Goal: Communication & Community: Participate in discussion

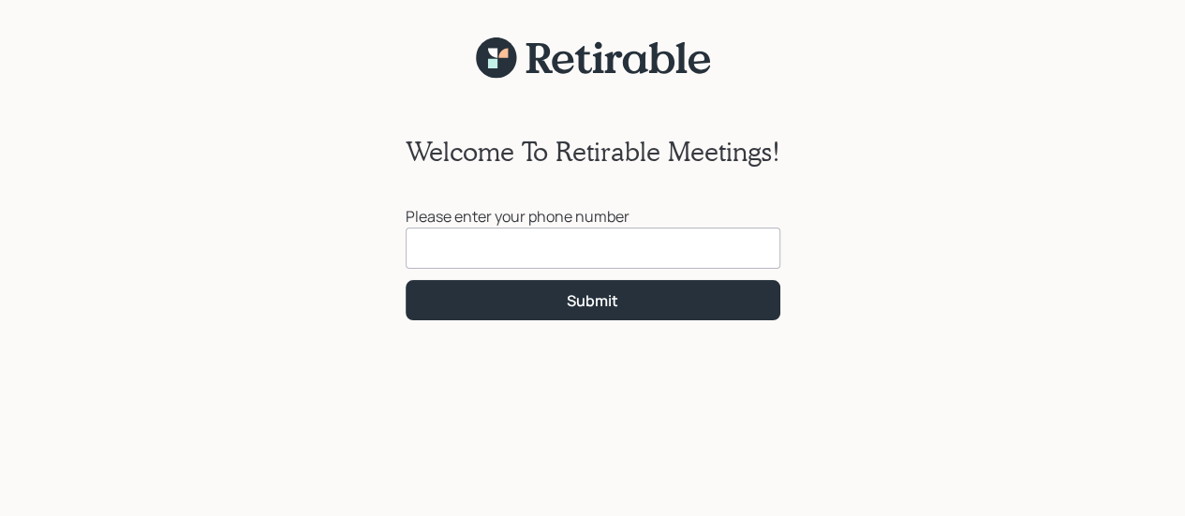
click at [674, 243] on input at bounding box center [593, 248] width 375 height 41
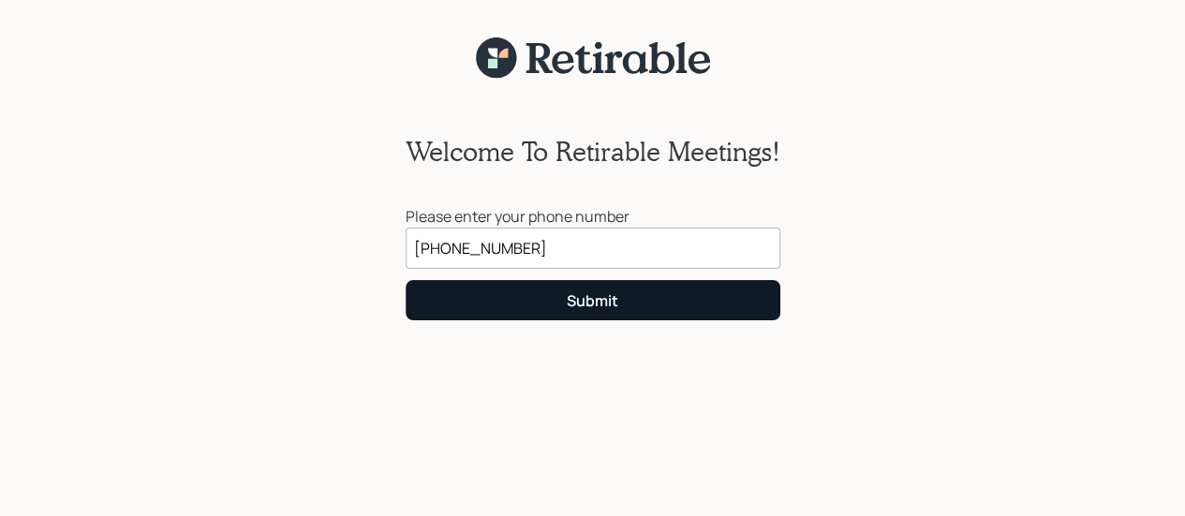
type input "(605) 216-2916"
click at [567, 305] on div "Submit" at bounding box center [593, 300] width 52 height 21
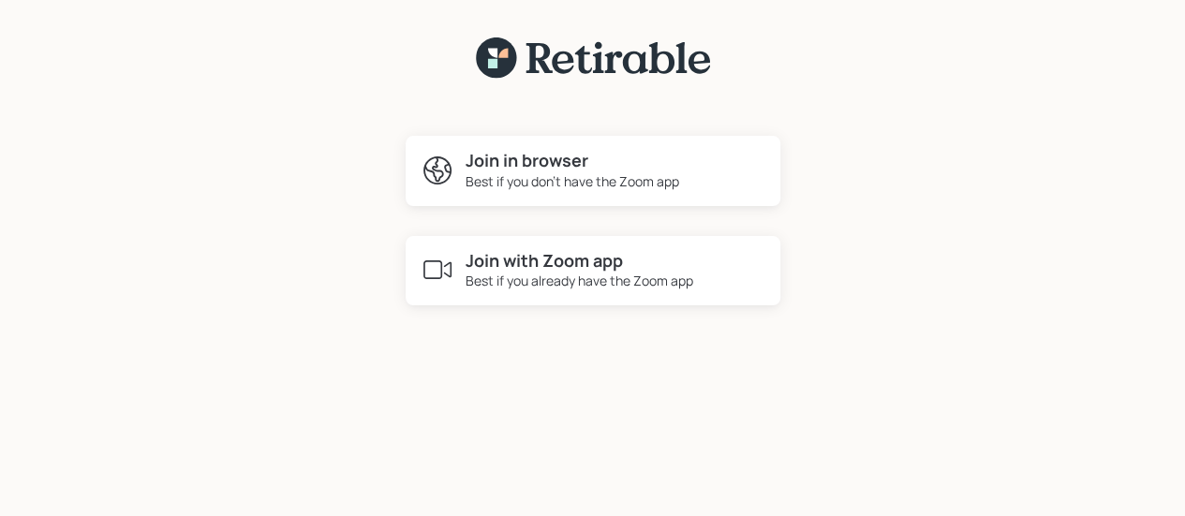
click at [516, 162] on h4 "Join in browser" at bounding box center [573, 161] width 214 height 21
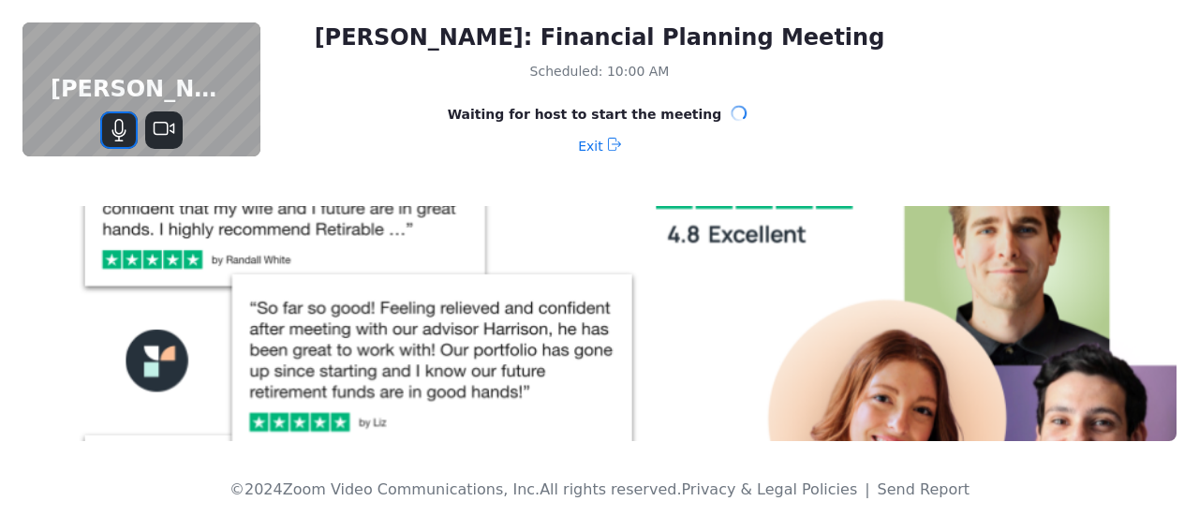
click at [124, 131] on icon "Mute" at bounding box center [119, 130] width 22 height 22
click at [118, 128] on icon "Unmute" at bounding box center [119, 130] width 16 height 16
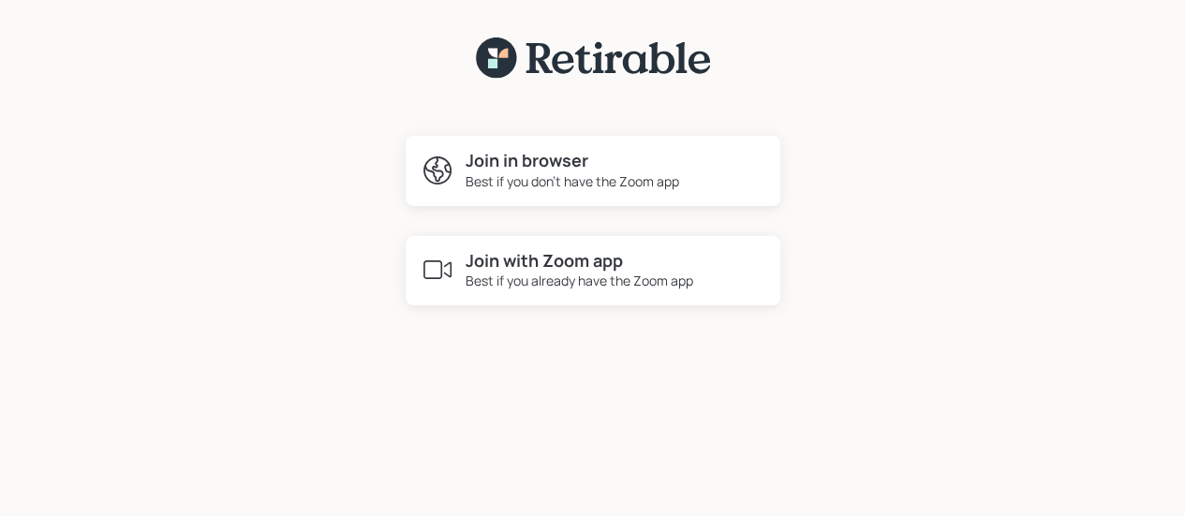
click at [536, 163] on h4 "Join in browser" at bounding box center [573, 161] width 214 height 21
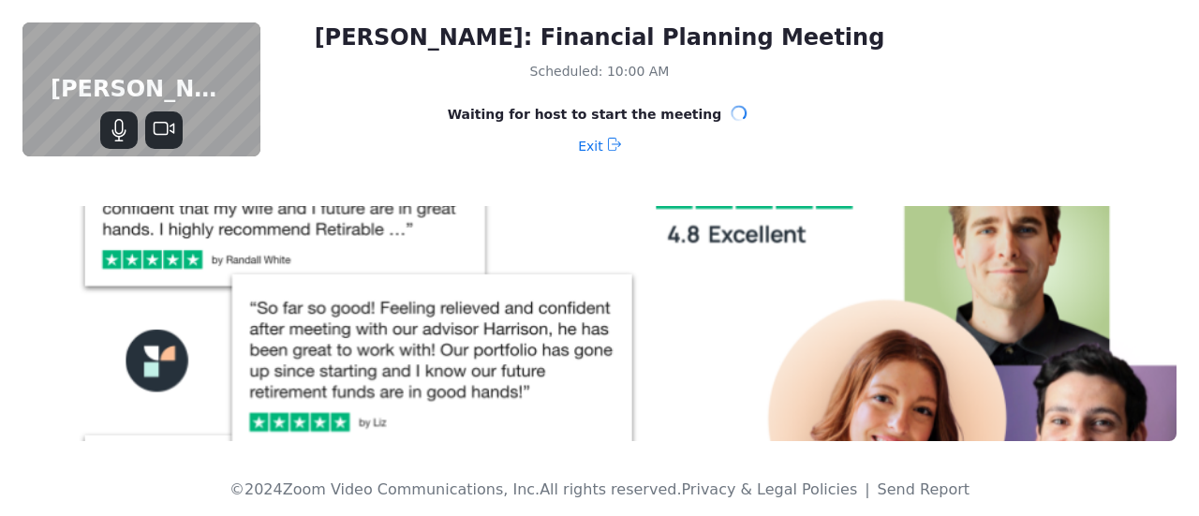
click at [1096, 74] on div "[PERSON_NAME]: Financial Planning Meeting Scheduled: 10:00 AM Waiting for host …" at bounding box center [599, 92] width 1199 height 184
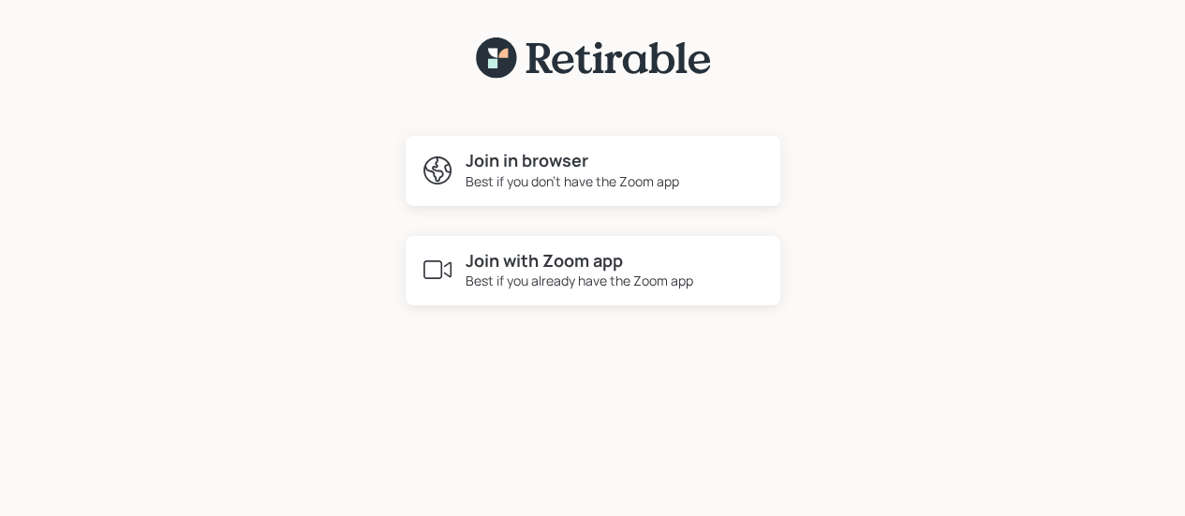
click at [547, 162] on h4 "Join in browser" at bounding box center [573, 161] width 214 height 21
click at [528, 166] on h4 "Join in browser" at bounding box center [573, 161] width 214 height 21
click at [526, 160] on h4 "Join in browser" at bounding box center [573, 161] width 214 height 21
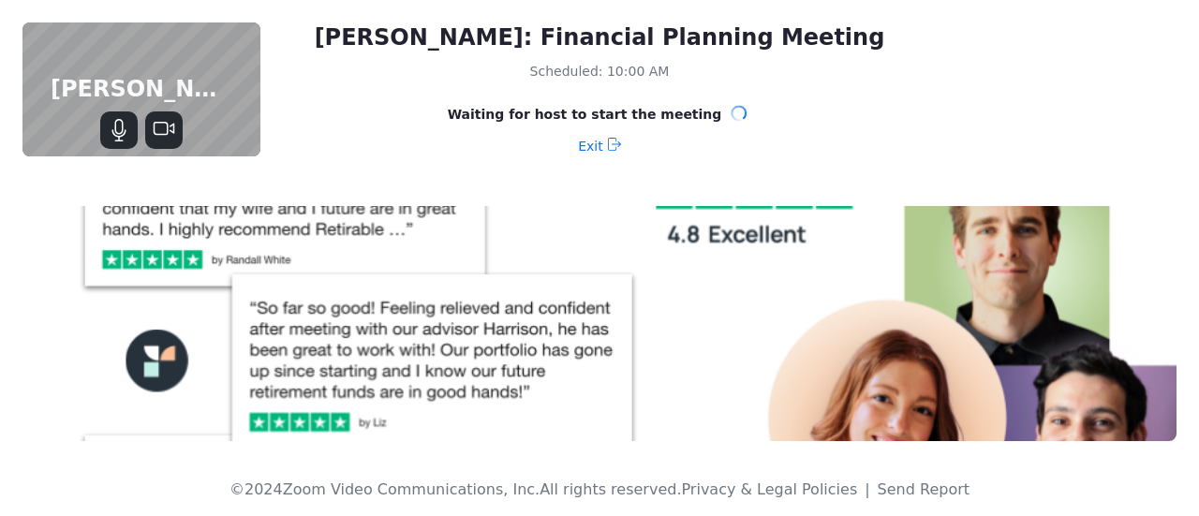
click at [1048, 97] on div "Mary mohling: Financial Planning Meeting Scheduled: 10:00 AM Waiting for host t…" at bounding box center [599, 92] width 1199 height 184
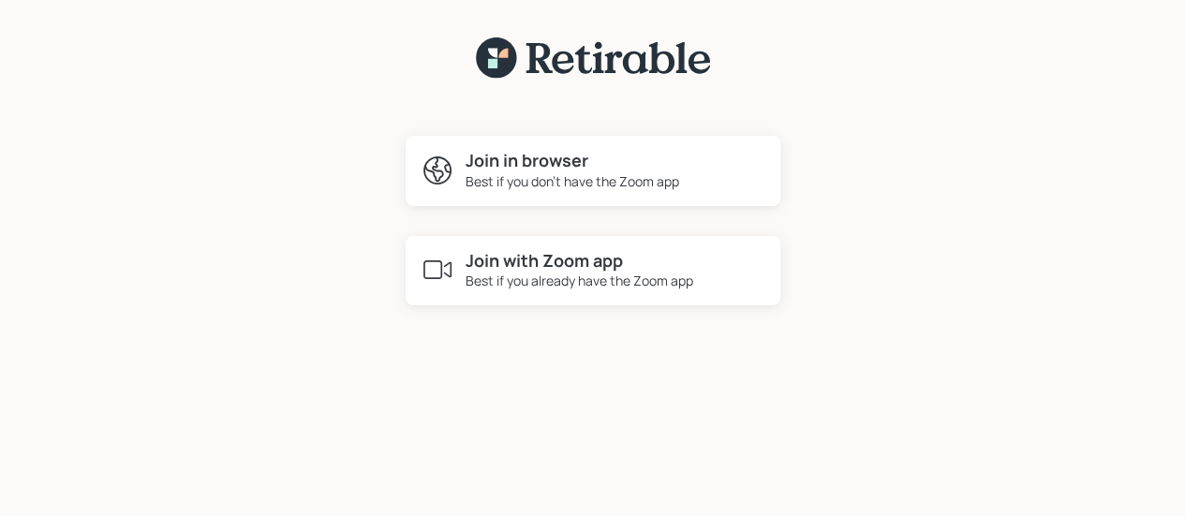
click at [564, 162] on h4 "Join in browser" at bounding box center [573, 161] width 214 height 21
click at [570, 158] on h4 "Join in browser" at bounding box center [573, 161] width 214 height 21
click at [564, 166] on h4 "Join in browser" at bounding box center [573, 161] width 214 height 21
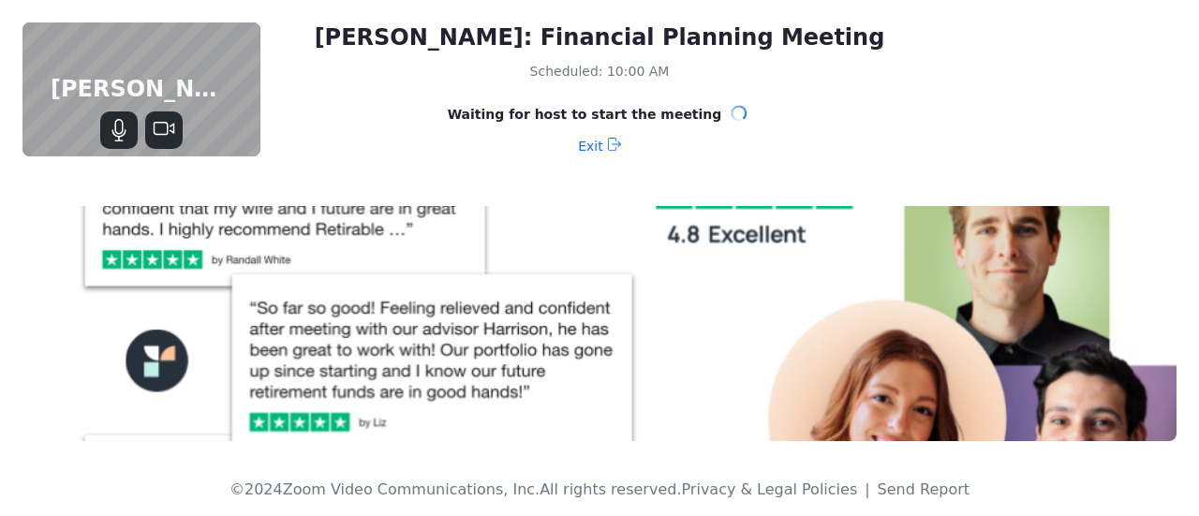
click at [570, 216] on img at bounding box center [599, 323] width 1154 height 235
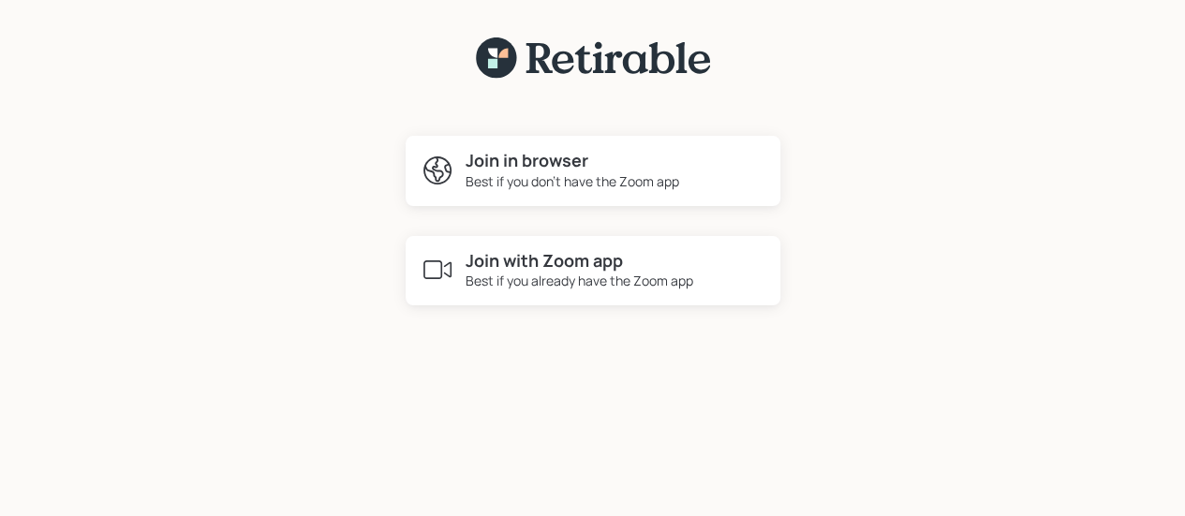
click at [557, 259] on h4 "Join with Zoom app" at bounding box center [580, 261] width 228 height 21
